Goal: Book appointment/travel/reservation

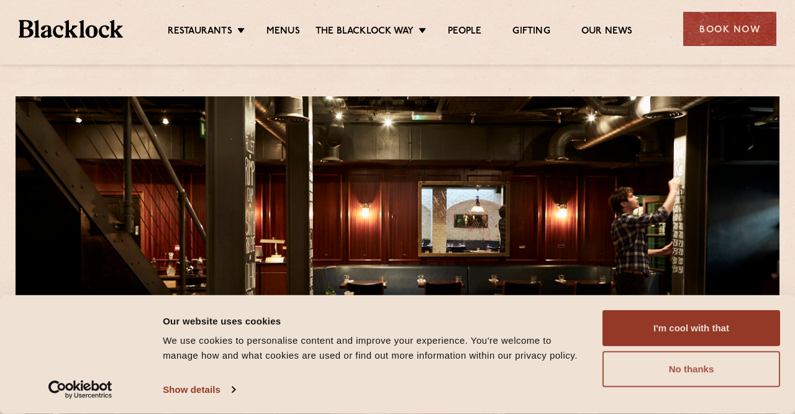
click at [672, 378] on button "No thanks" at bounding box center [692, 369] width 178 height 36
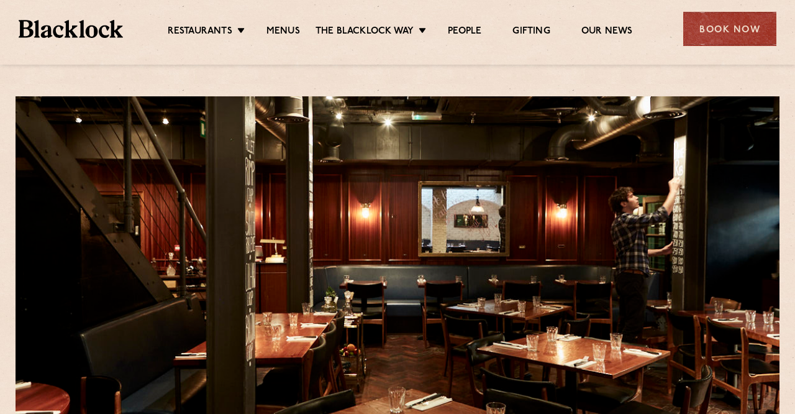
scroll to position [12, 0]
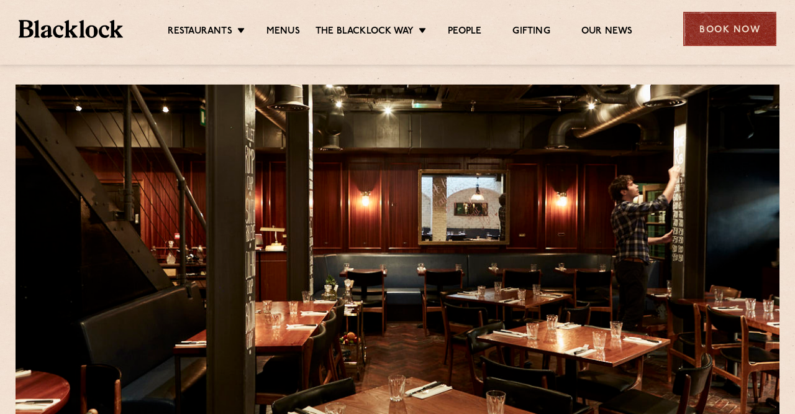
click at [720, 37] on div "Book Now" at bounding box center [730, 29] width 93 height 34
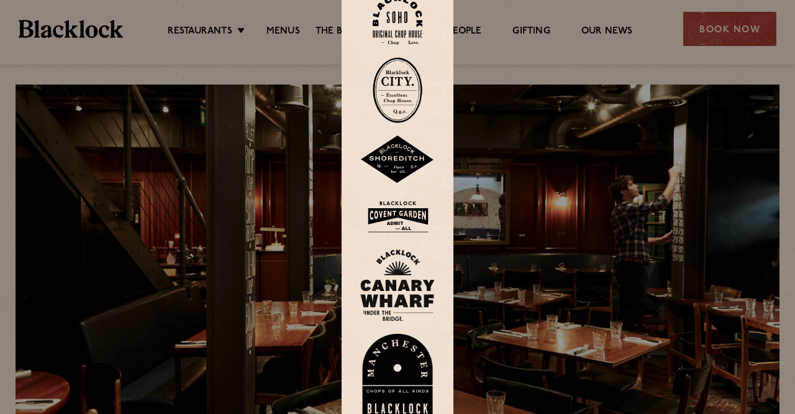
scroll to position [0, 0]
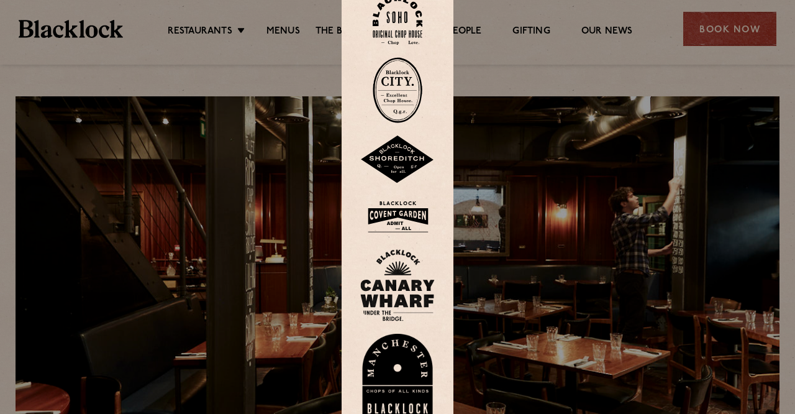
click at [405, 25] on img at bounding box center [398, 20] width 50 height 50
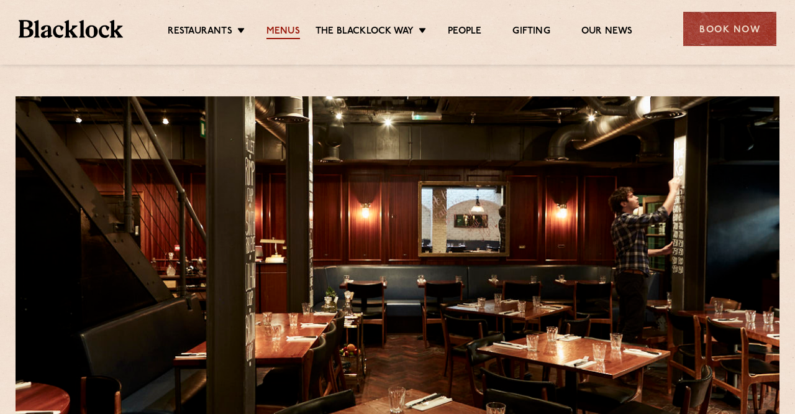
click at [292, 32] on link "Menus" at bounding box center [284, 32] width 34 height 14
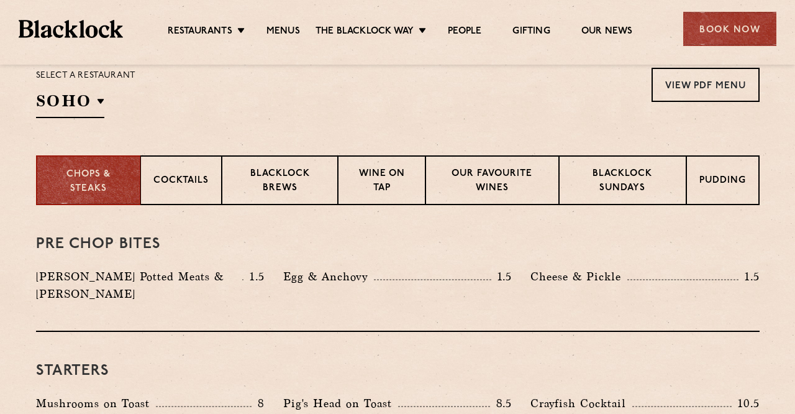
scroll to position [421, 0]
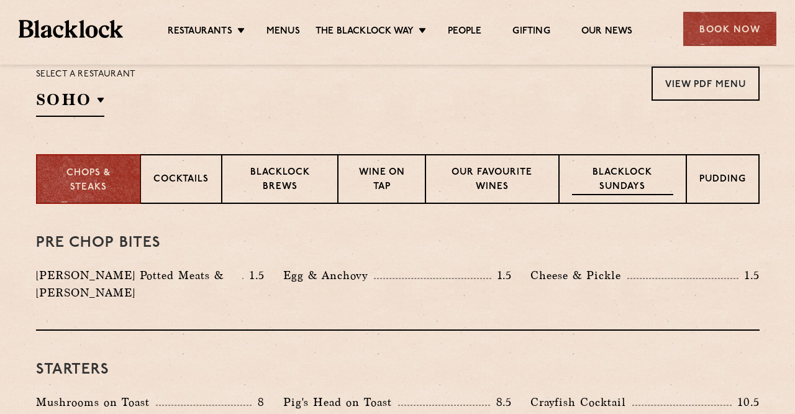
click at [657, 165] on div "Blacklock Sundays" at bounding box center [622, 179] width 127 height 50
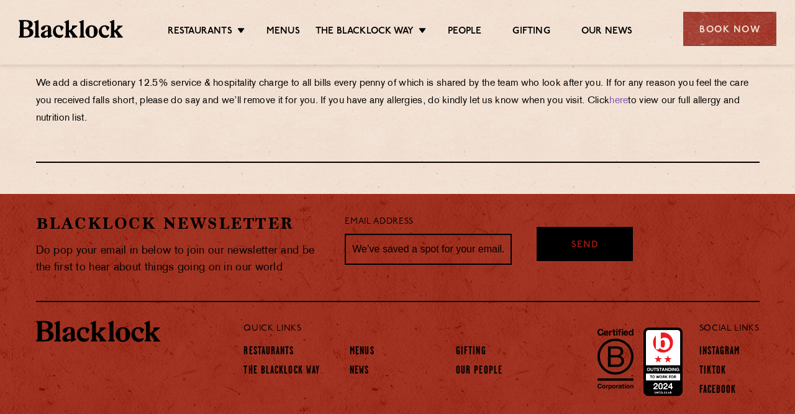
scroll to position [1490, 0]
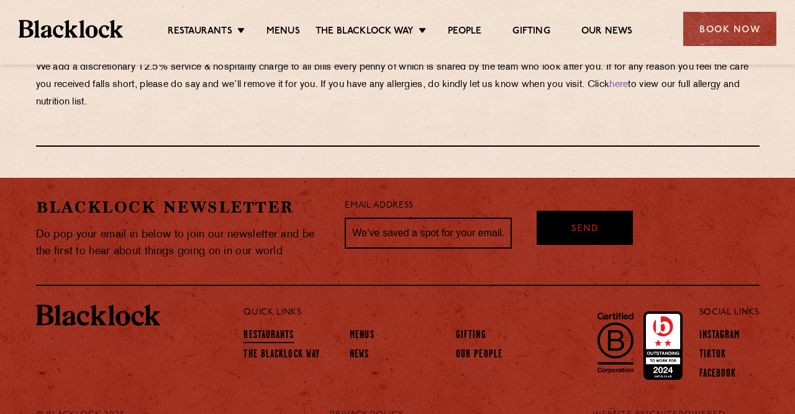
click at [271, 332] on link "Restaurants" at bounding box center [269, 336] width 50 height 14
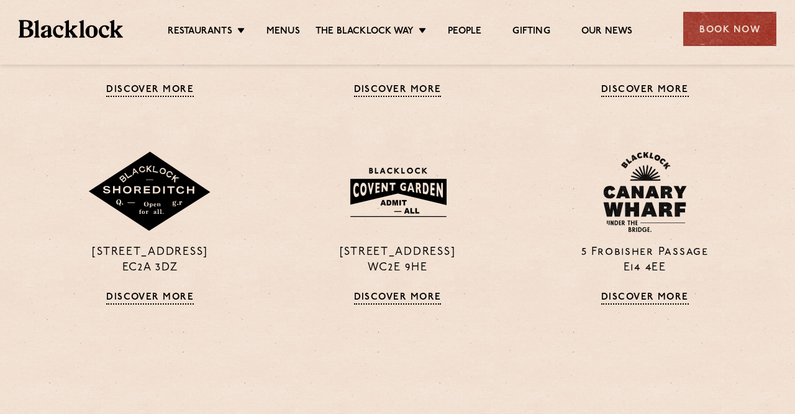
scroll to position [689, 0]
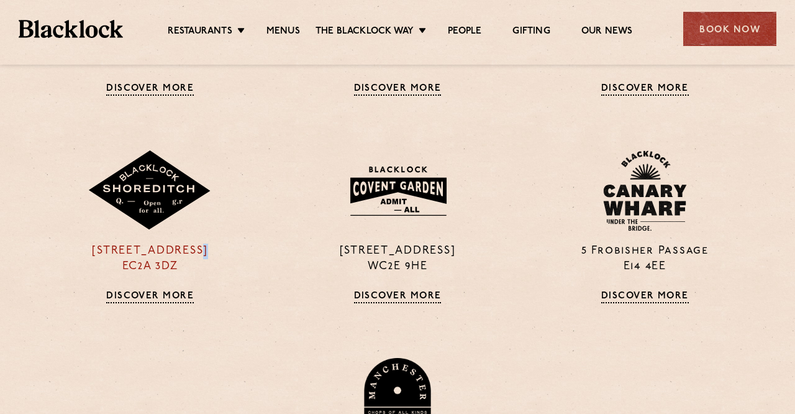
click at [149, 294] on link "Discover More" at bounding box center [150, 297] width 88 height 12
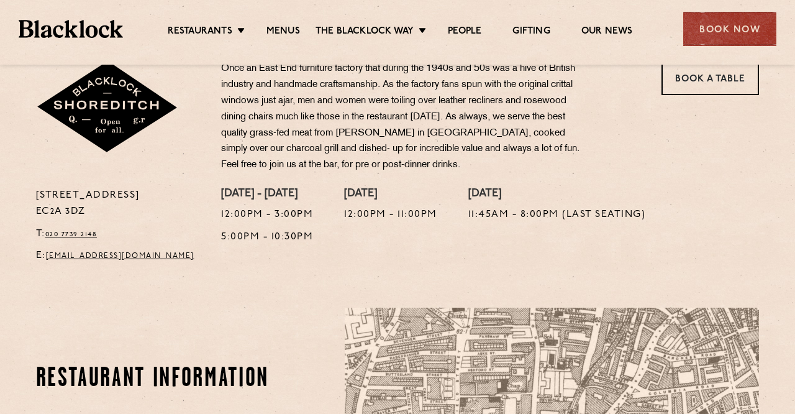
scroll to position [421, 0]
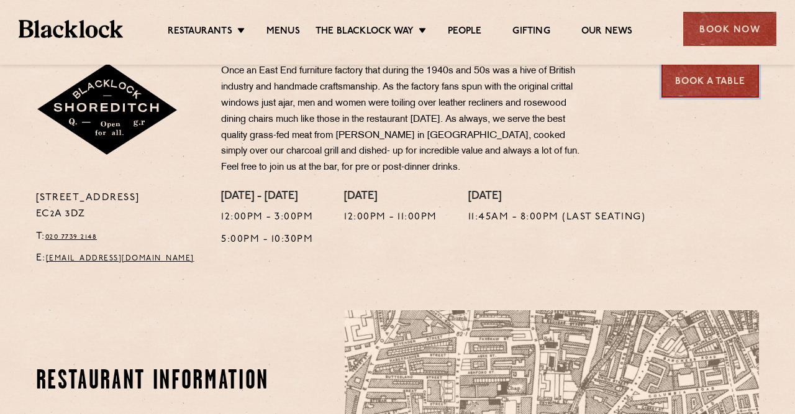
click at [707, 77] on link "Book a Table" at bounding box center [711, 80] width 98 height 34
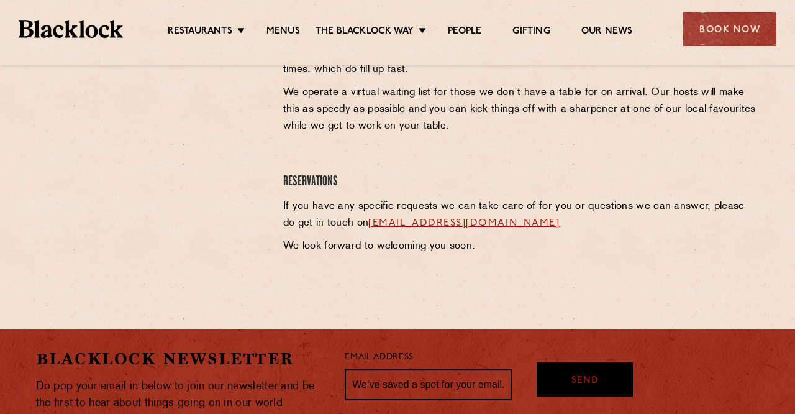
scroll to position [583, 0]
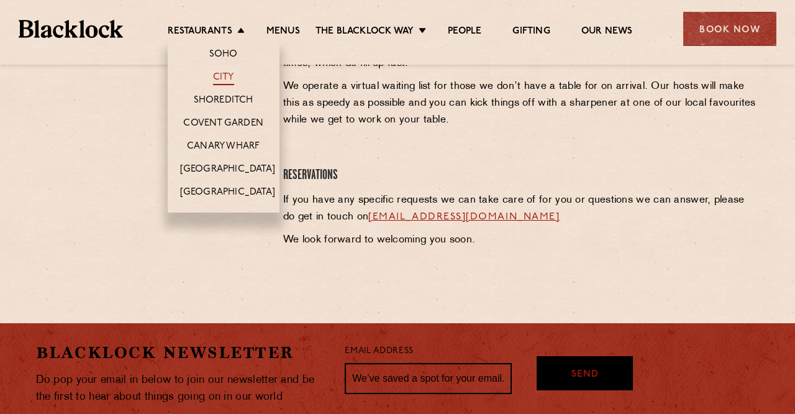
click at [229, 72] on link "City" at bounding box center [223, 78] width 21 height 14
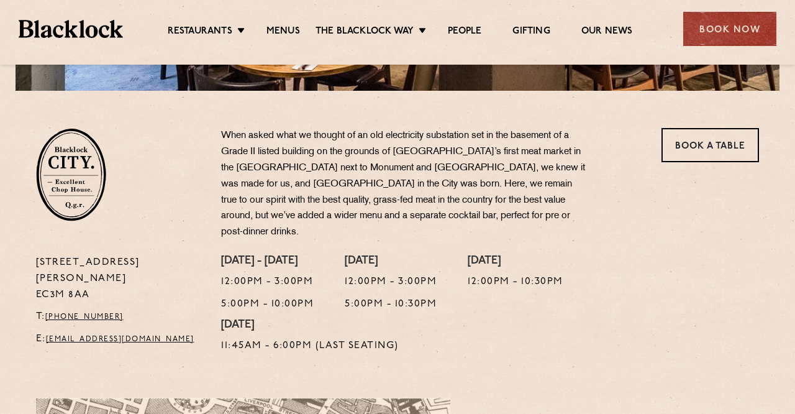
scroll to position [361, 0]
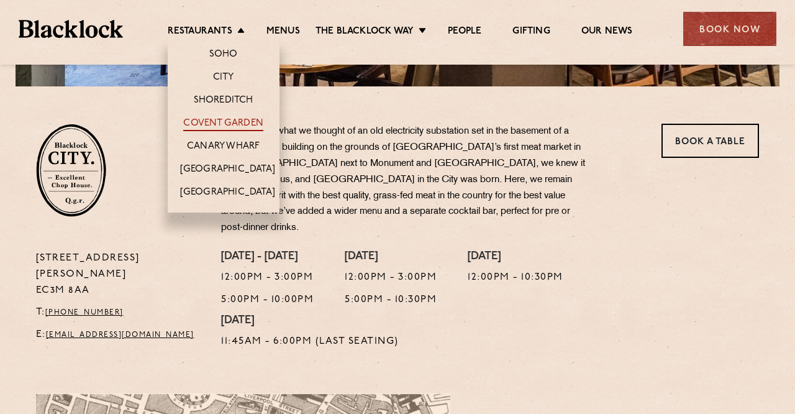
click at [232, 118] on link "Covent Garden" at bounding box center [223, 124] width 80 height 14
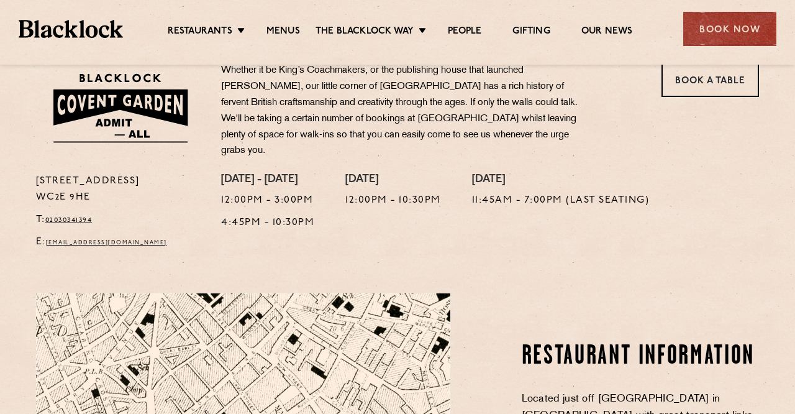
scroll to position [405, 0]
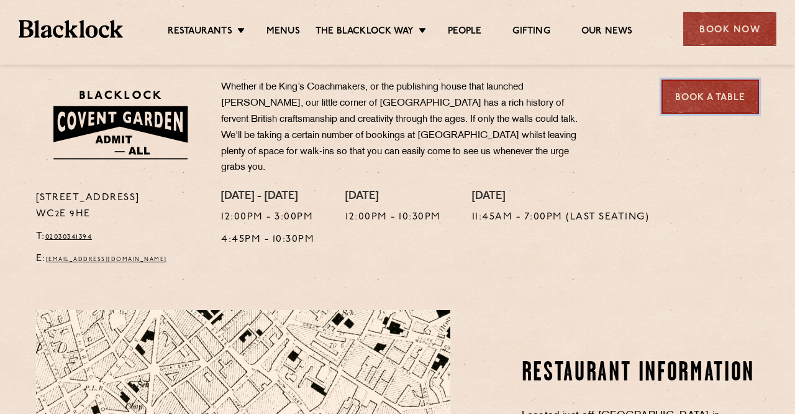
click at [712, 110] on link "Book a Table" at bounding box center [711, 97] width 98 height 34
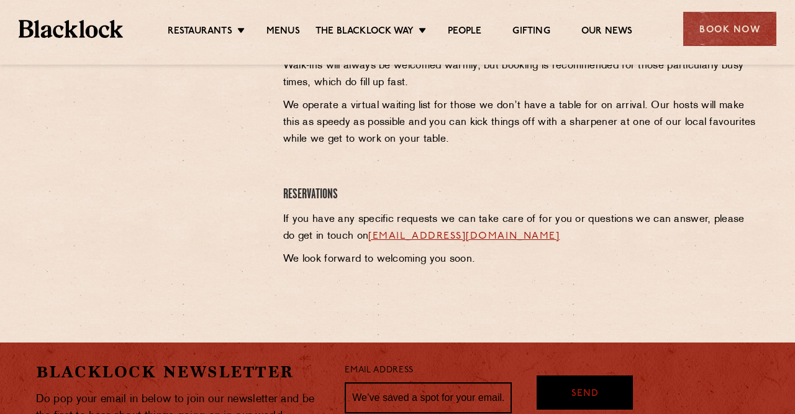
scroll to position [606, 0]
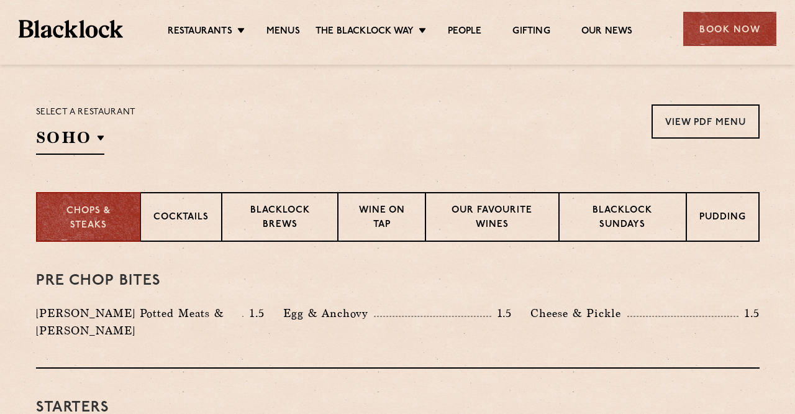
scroll to position [367, 0]
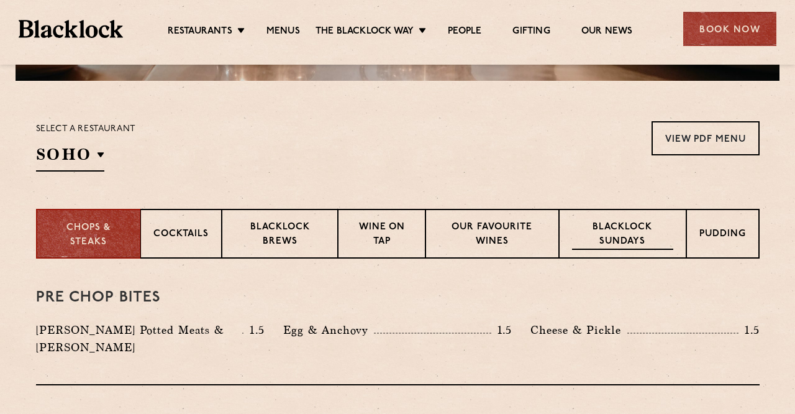
click at [628, 245] on p "Blacklock Sundays" at bounding box center [622, 235] width 101 height 29
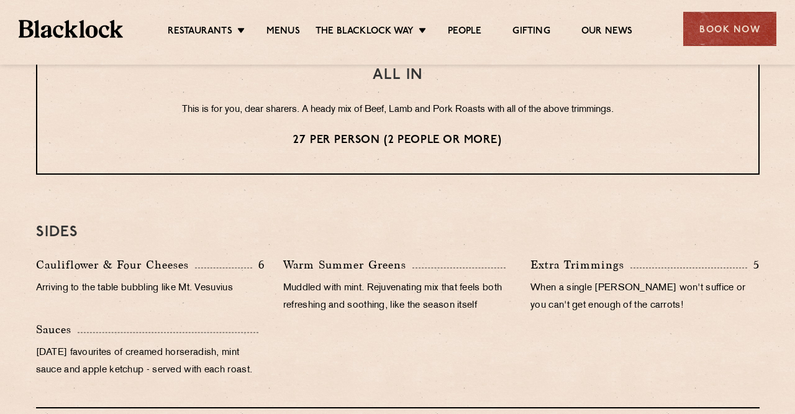
scroll to position [1089, 0]
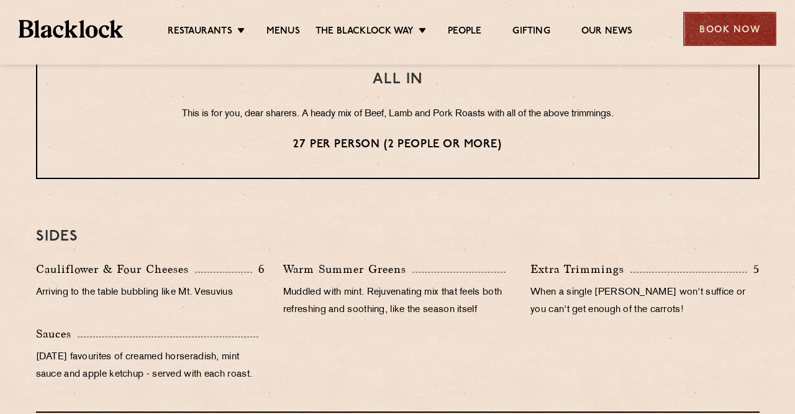
click at [733, 33] on div "Book Now" at bounding box center [730, 29] width 93 height 34
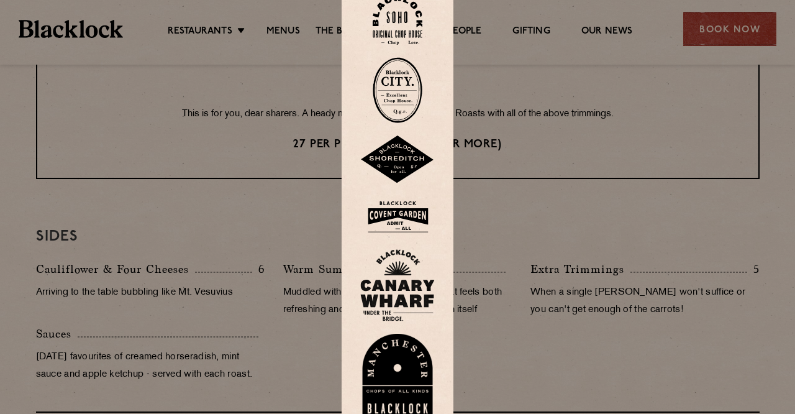
click at [404, 222] on img at bounding box center [397, 216] width 75 height 40
